Goal: Information Seeking & Learning: Learn about a topic

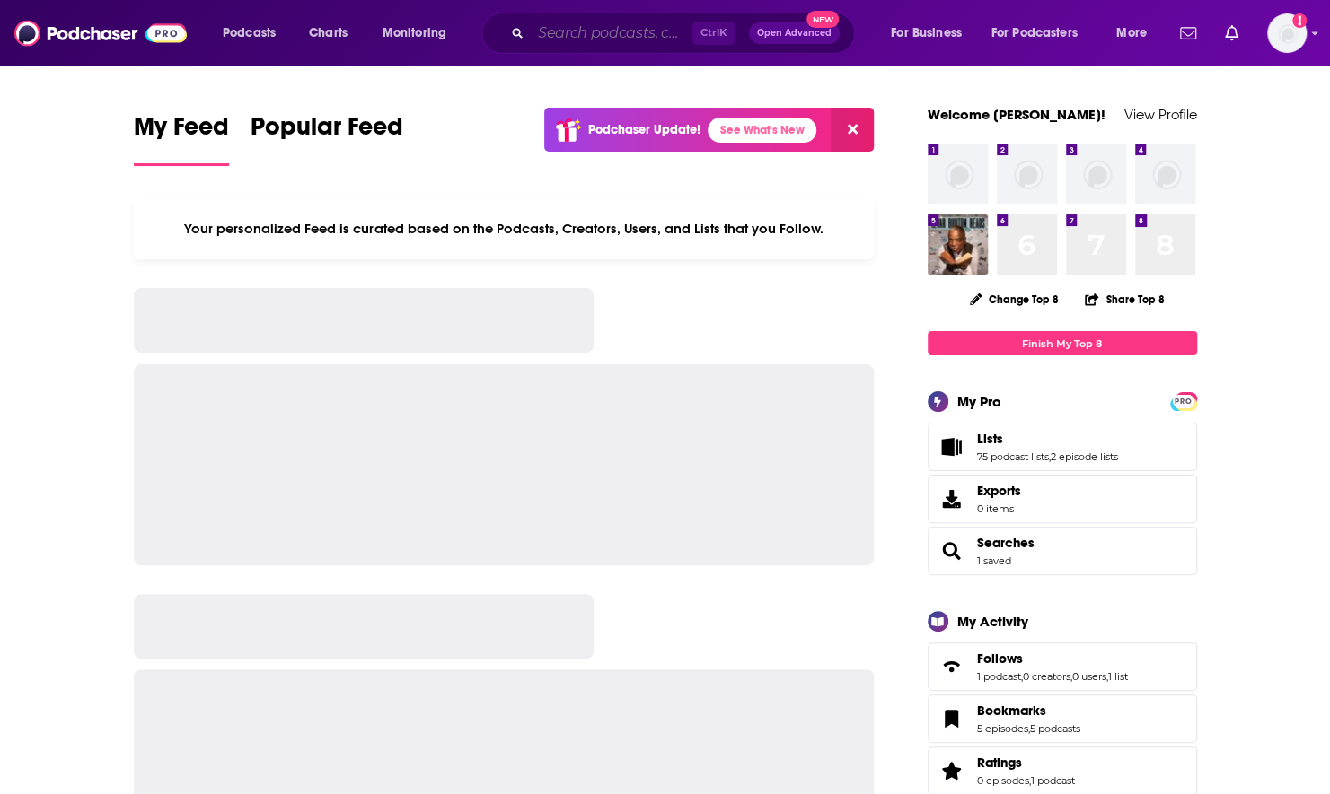
click at [664, 31] on input "Search podcasts, credits, & more..." at bounding box center [612, 33] width 162 height 29
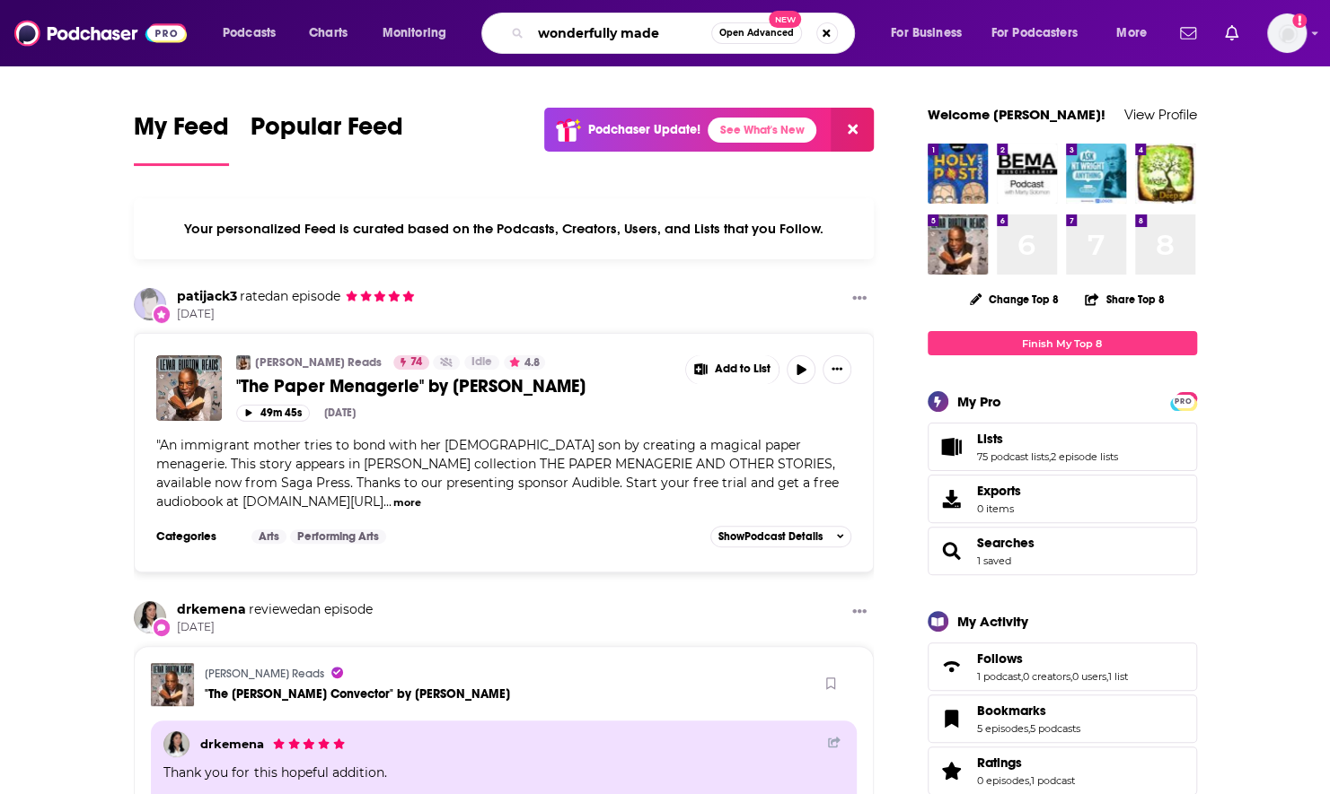
type input "wonderfully made"
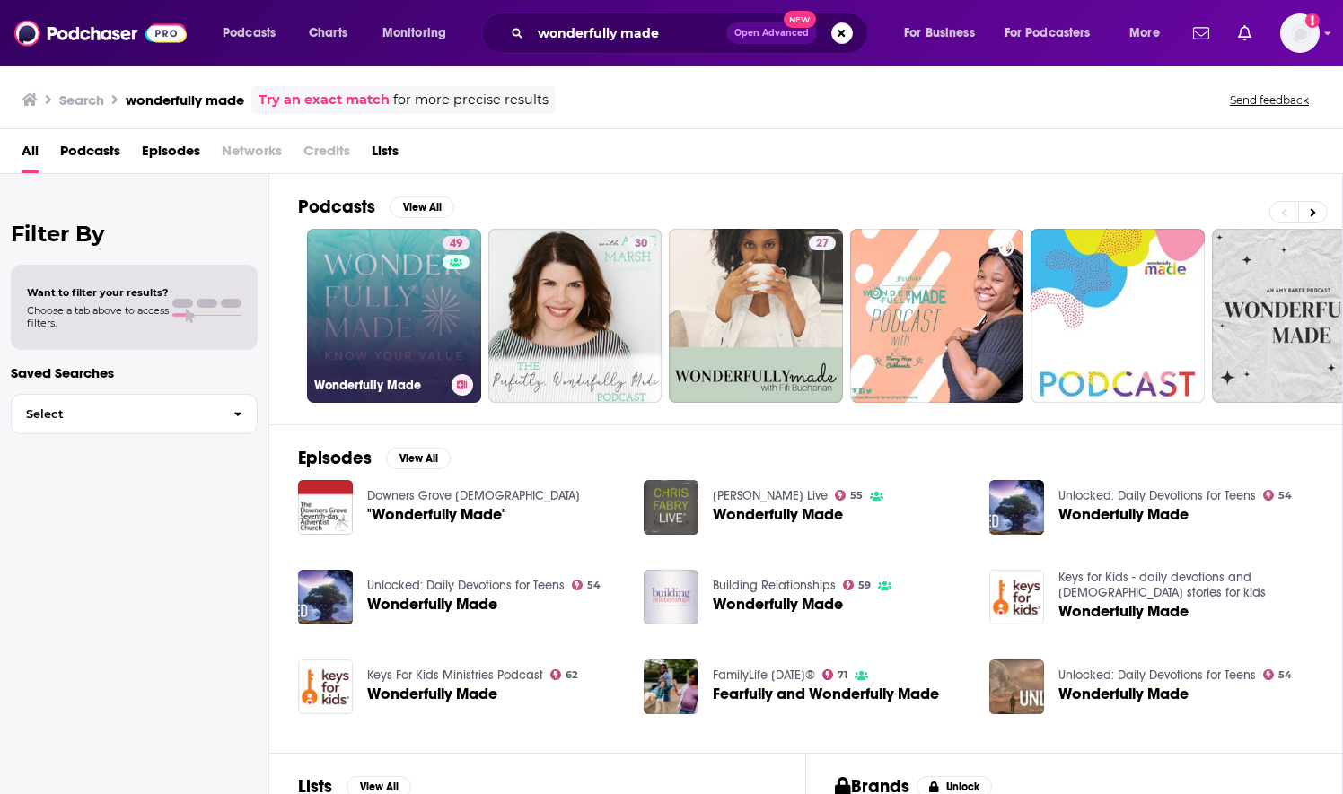
click at [424, 321] on link "49 Wonderfully Made" at bounding box center [394, 316] width 174 height 174
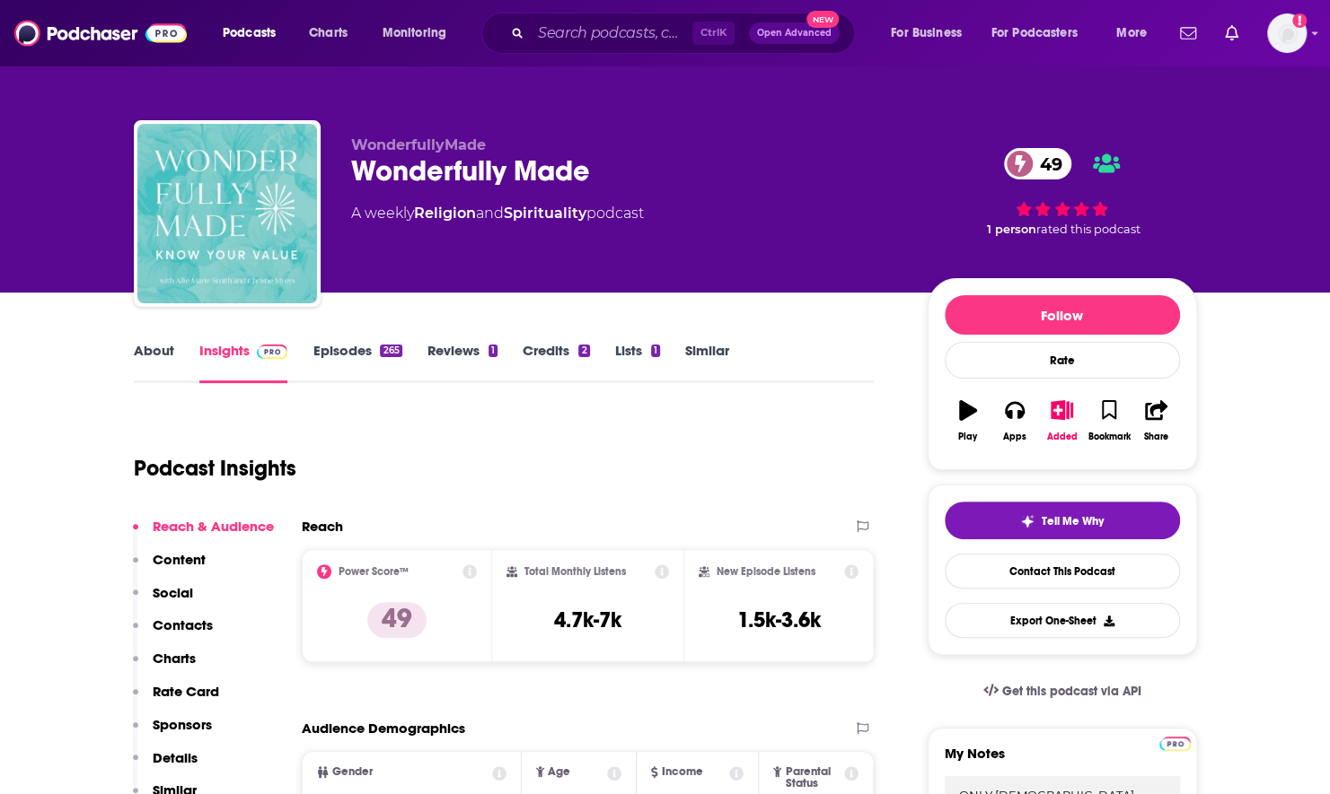
click at [154, 363] on link "About" at bounding box center [154, 362] width 40 height 41
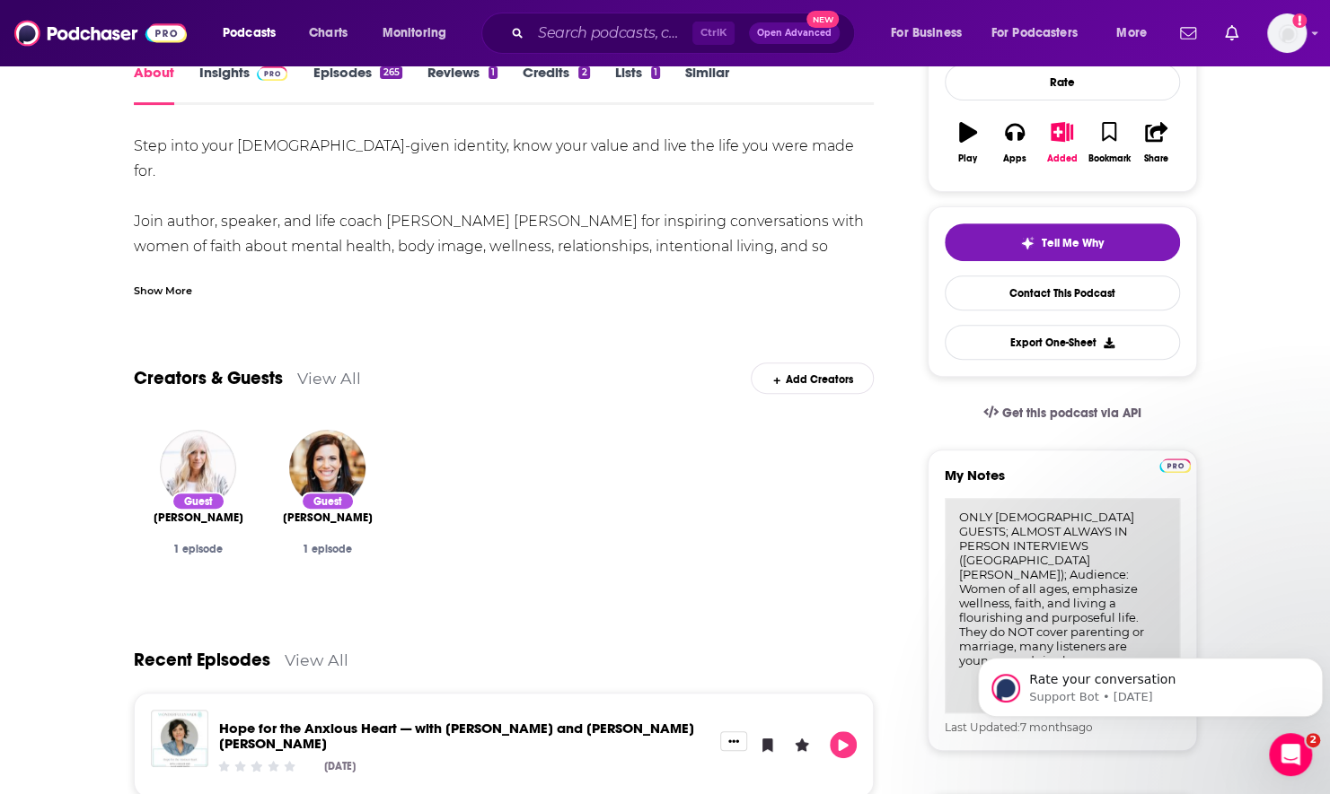
drag, startPoint x: 961, startPoint y: 514, endPoint x: 1153, endPoint y: 614, distance: 215.6
click at [1153, 614] on textarea "ONLY [DEMOGRAPHIC_DATA] GUESTS; ALMOST ALWAYS IN PERSON INTERVIEWS ([GEOGRAPHIC…" at bounding box center [1061, 605] width 235 height 215
